Goal: Information Seeking & Learning: Learn about a topic

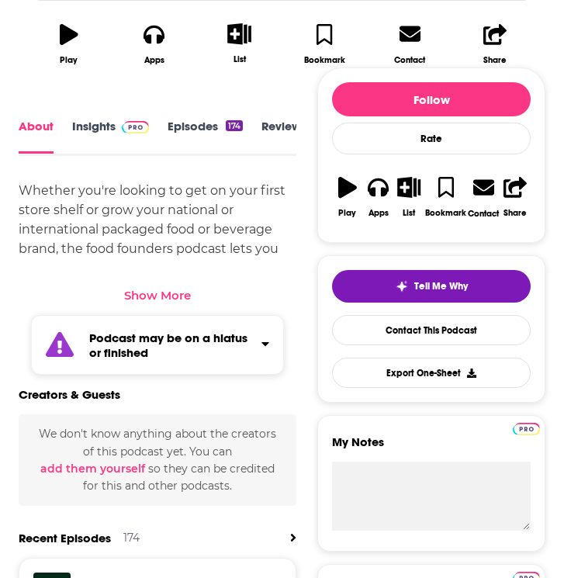
scroll to position [497, 0]
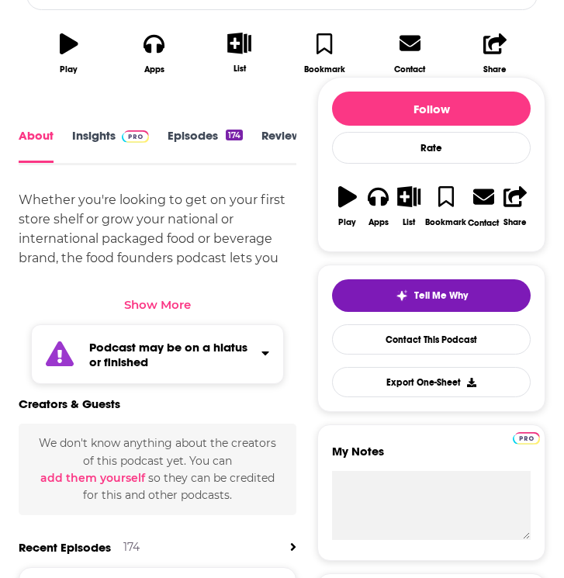
click at [149, 303] on div "Show More" at bounding box center [157, 304] width 67 height 15
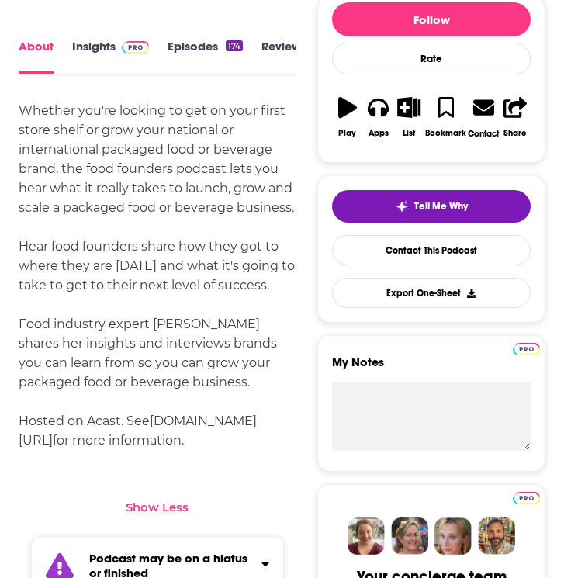
scroll to position [660, 0]
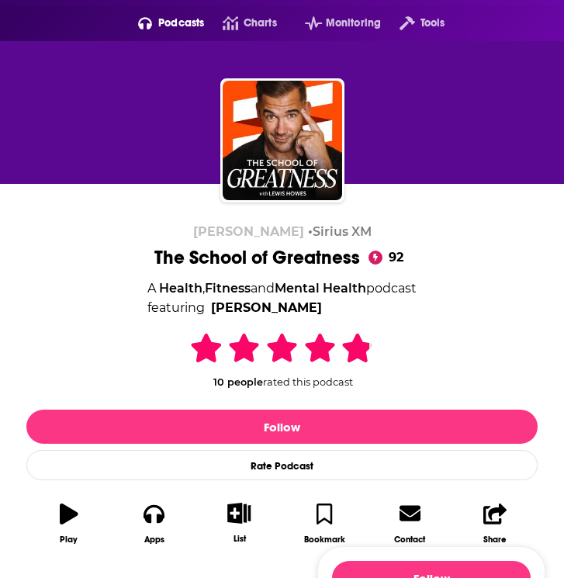
scroll to position [11, 0]
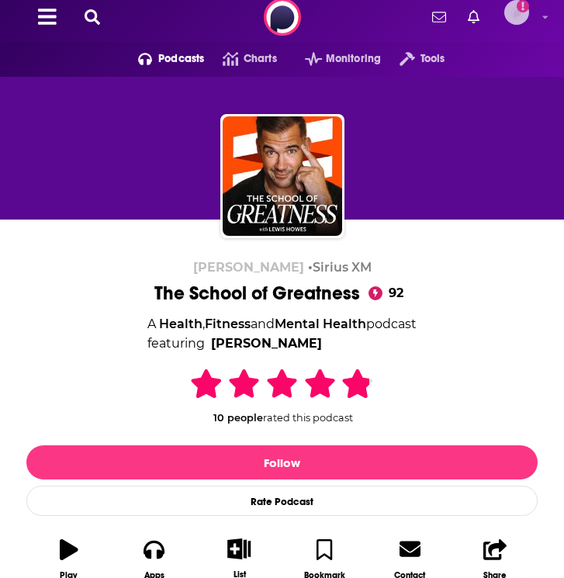
click at [534, 16] on link "Add a profile image" at bounding box center [522, 17] width 34 height 34
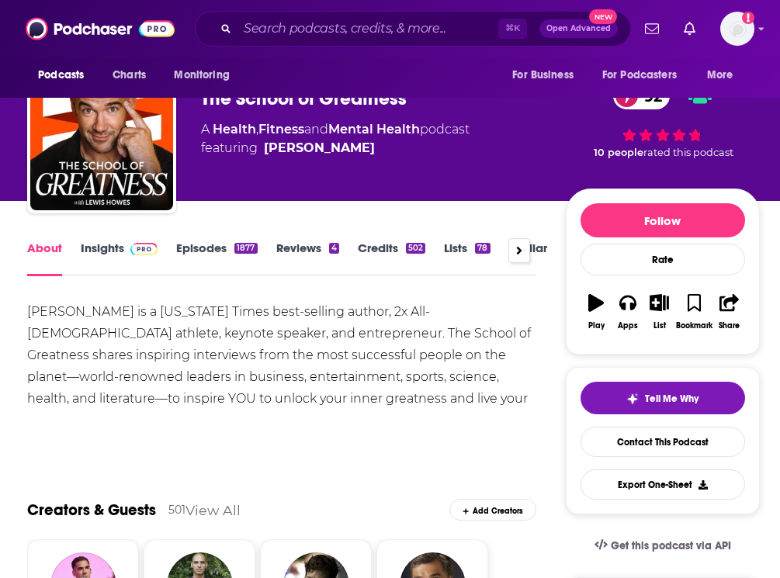
scroll to position [36, 0]
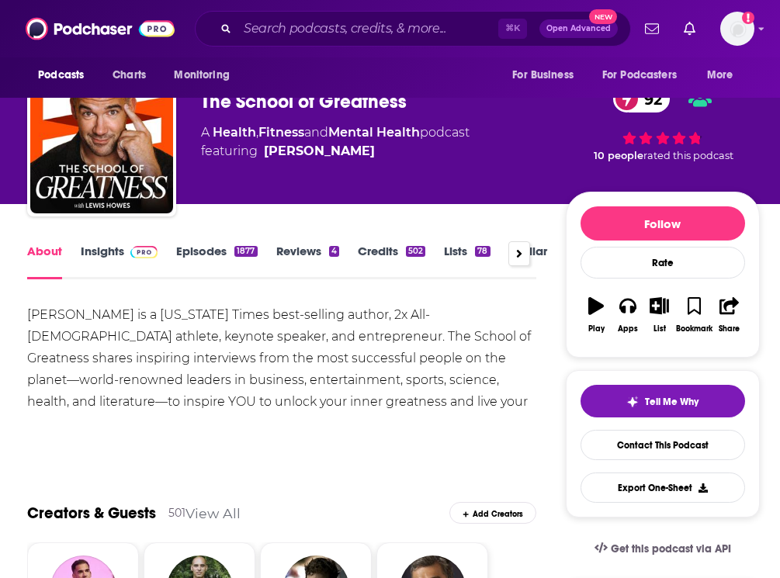
click at [137, 253] on img at bounding box center [143, 252] width 27 height 12
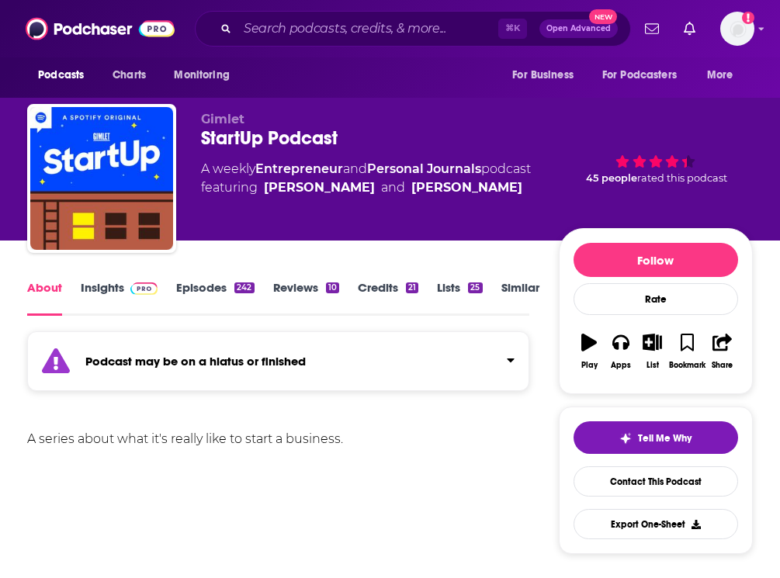
click at [135, 291] on img at bounding box center [143, 289] width 27 height 12
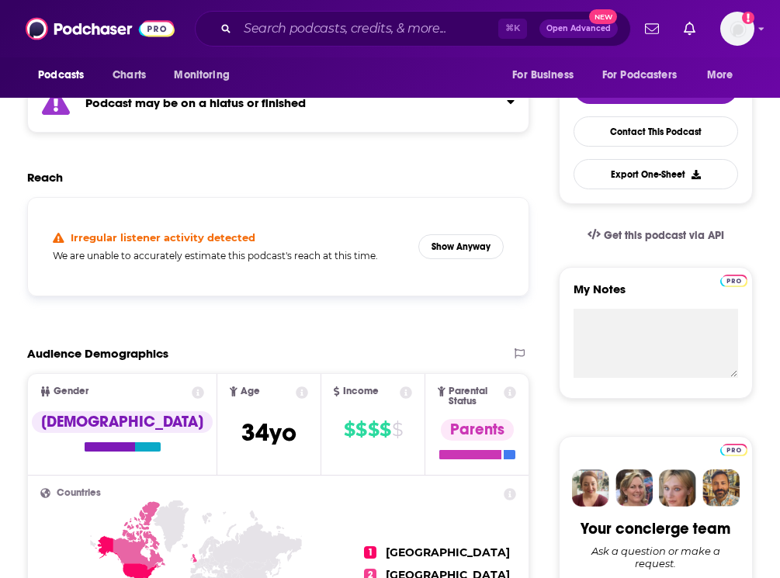
scroll to position [355, 0]
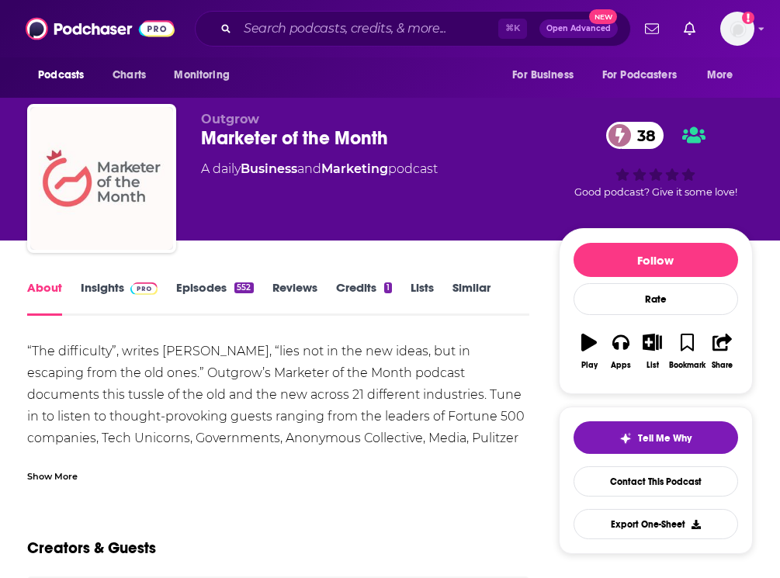
click at [113, 294] on link "Insights" at bounding box center [119, 298] width 77 height 36
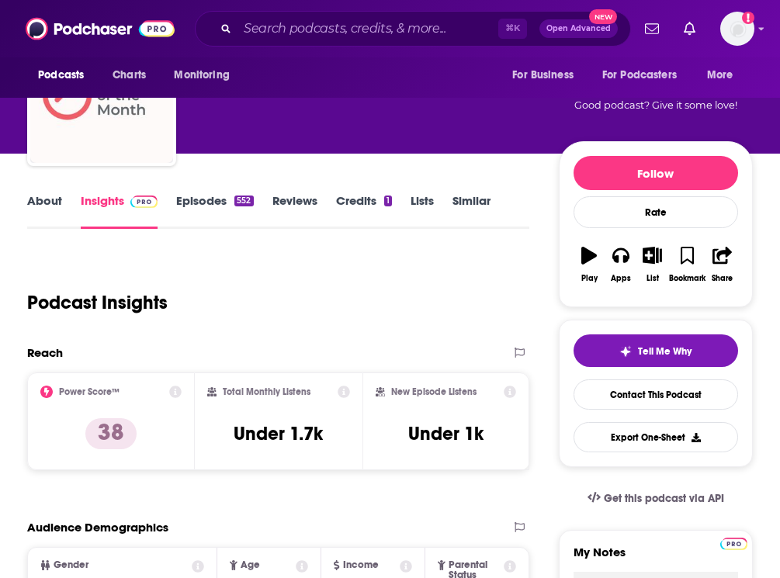
scroll to position [126, 0]
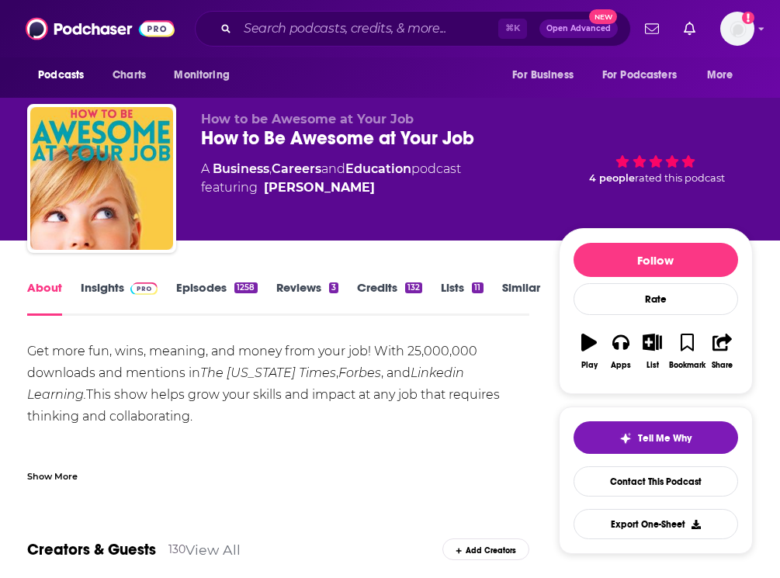
click at [130, 292] on img at bounding box center [143, 289] width 27 height 12
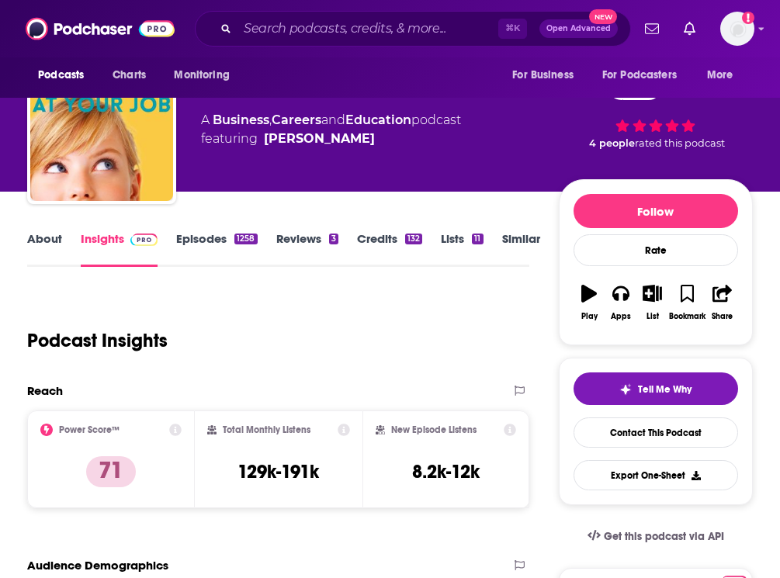
scroll to position [70, 0]
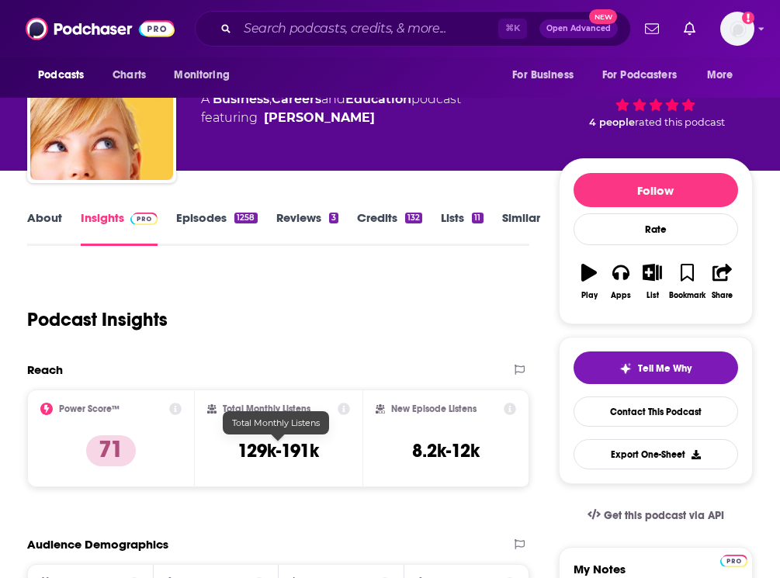
click at [348, 450] on div "Total Monthly Listens 129k-191k" at bounding box center [278, 438] width 143 height 71
drag, startPoint x: 341, startPoint y: 452, endPoint x: 237, endPoint y: 451, distance: 104.0
click at [237, 451] on div "Total Monthly Listens 129k-191k" at bounding box center [278, 438] width 143 height 71
copy h3 "129k-191k"
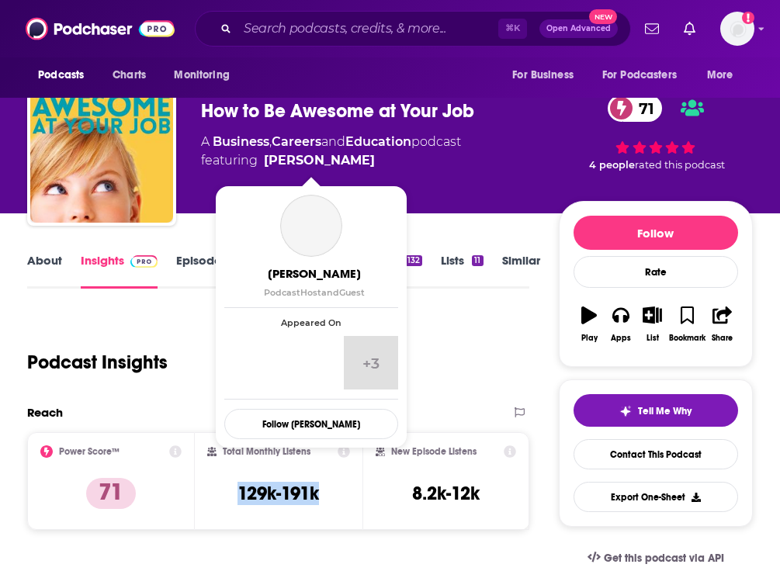
drag, startPoint x: 373, startPoint y: 154, endPoint x: 359, endPoint y: 161, distance: 15.3
click at [359, 161] on span "featuring Pete Mockaitis" at bounding box center [331, 160] width 260 height 19
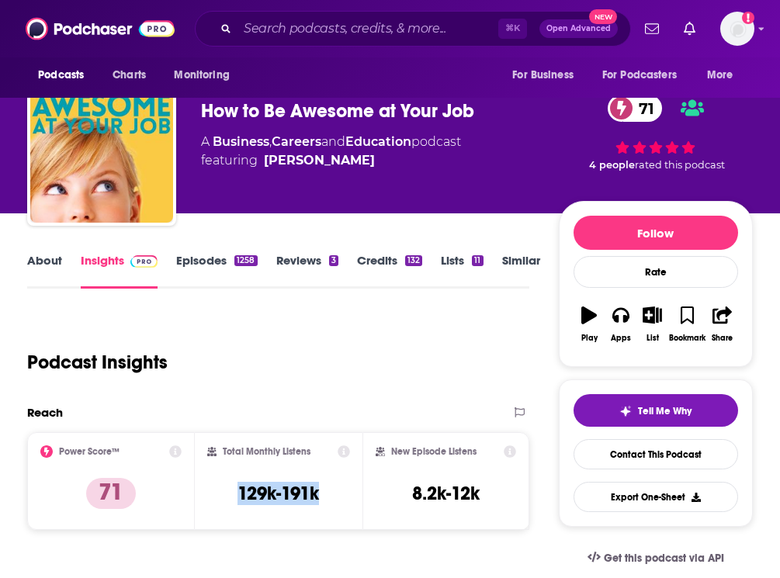
copy span "Pete Mockaitis"
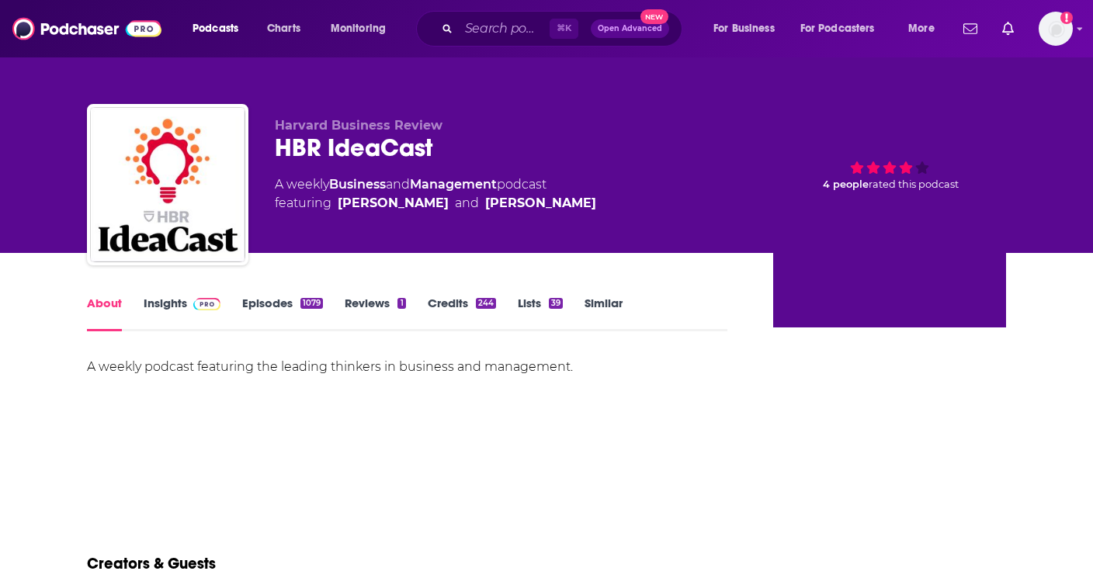
click at [180, 305] on link "Insights" at bounding box center [182, 314] width 77 height 36
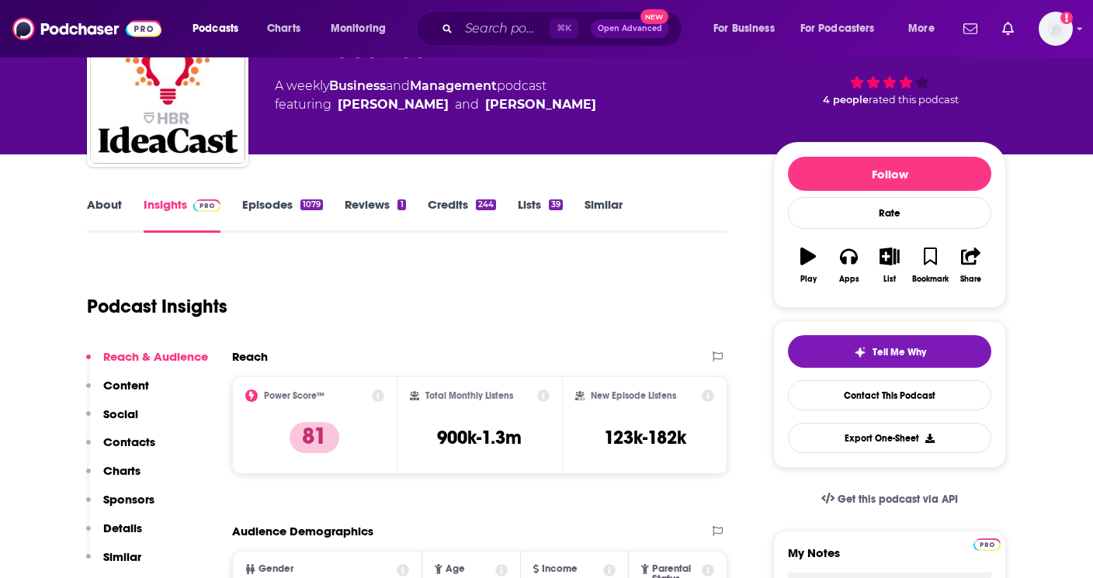
scroll to position [128, 0]
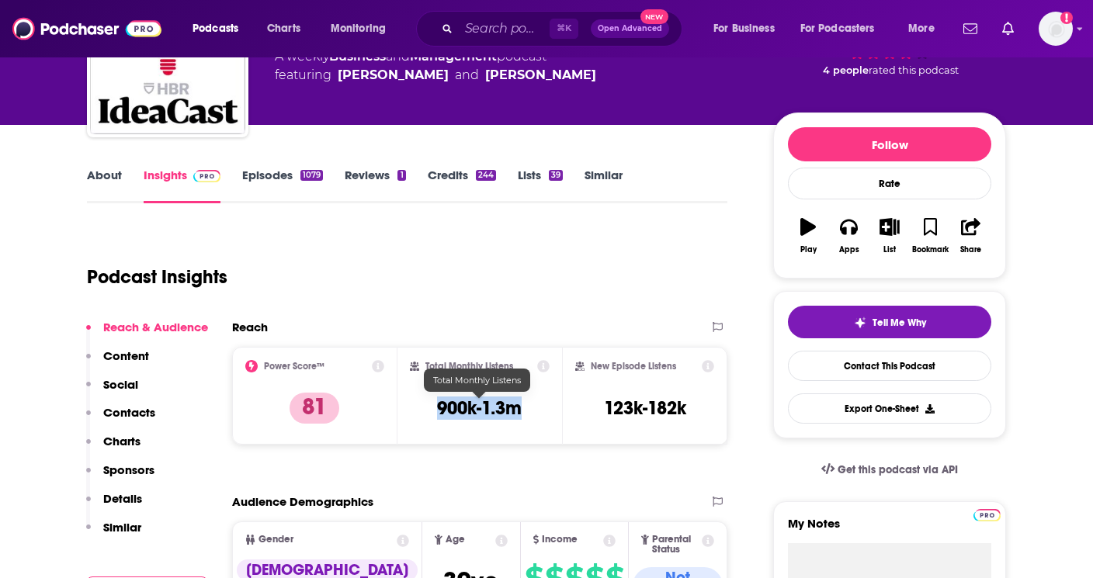
drag, startPoint x: 542, startPoint y: 411, endPoint x: 432, endPoint y: 407, distance: 109.5
click at [432, 407] on div "Total Monthly Listens 900k-1.3m" at bounding box center [480, 395] width 140 height 71
copy h3 "900k-1.3m"
